Goal: Communication & Community: Answer question/provide support

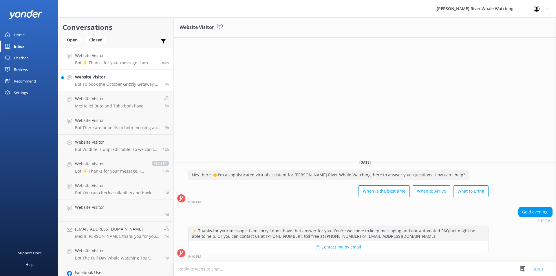
click at [112, 86] on p "Bot: To book the October Grizzly Getaway, please select your desired dates for …" at bounding box center [117, 84] width 85 height 5
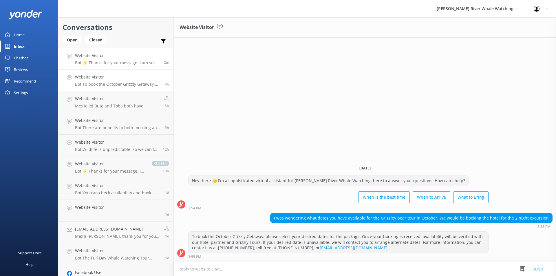
click at [134, 61] on p "Bot: ⚡ Thanks for your message. I am sorry I don't have that answer for you. Yo…" at bounding box center [117, 62] width 85 height 5
